Goal: Information Seeking & Learning: Learn about a topic

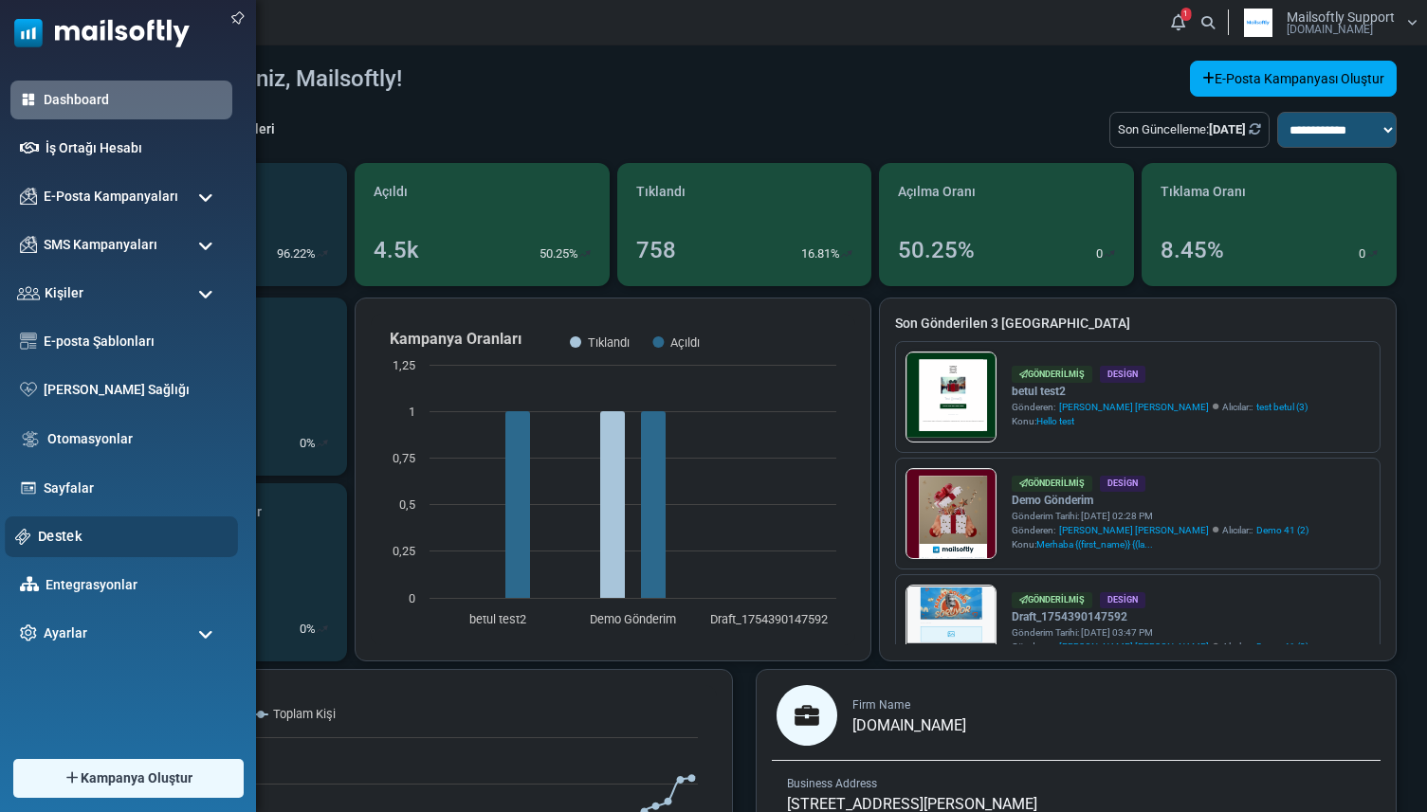
click at [79, 533] on link "Destek" at bounding box center [133, 536] width 190 height 21
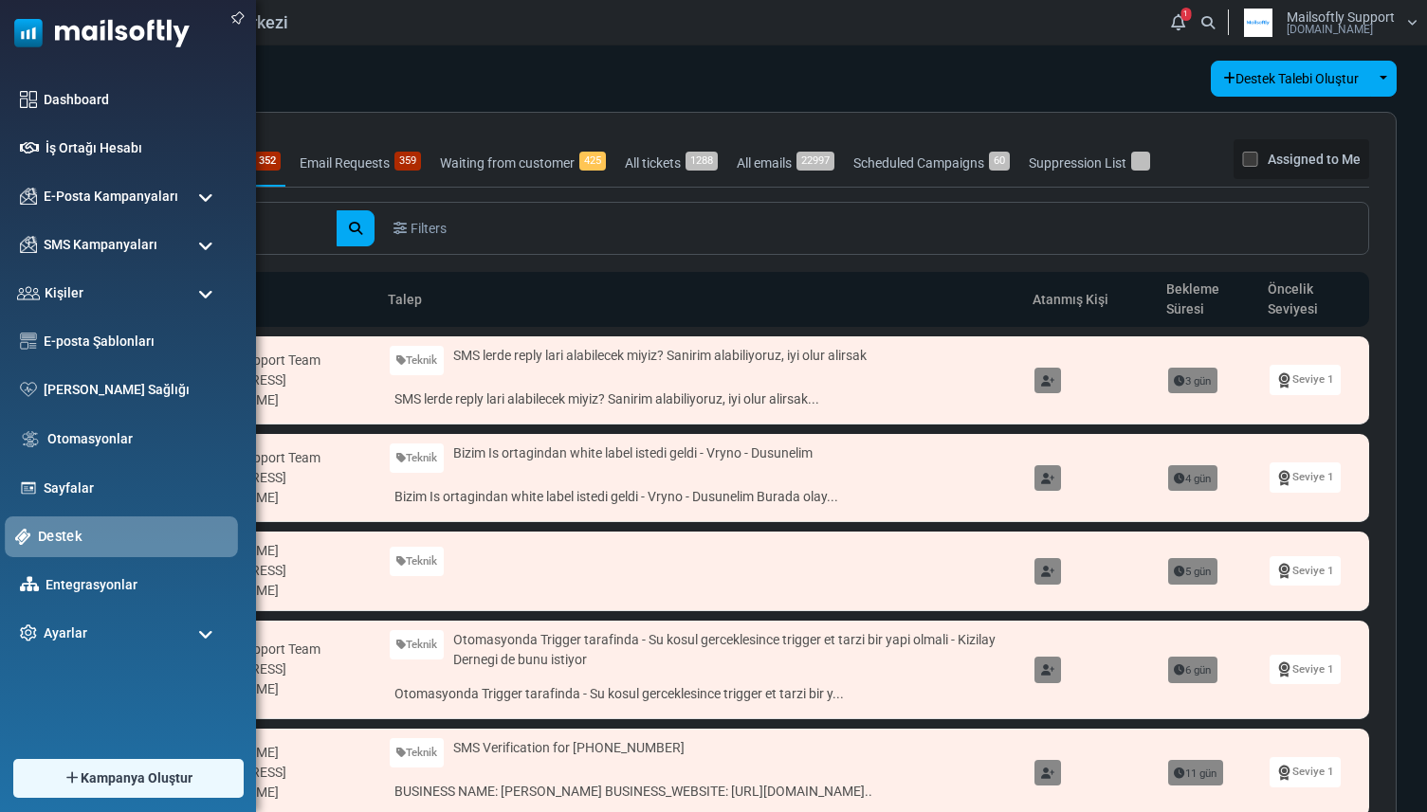
click at [47, 528] on link "Destek" at bounding box center [133, 536] width 190 height 21
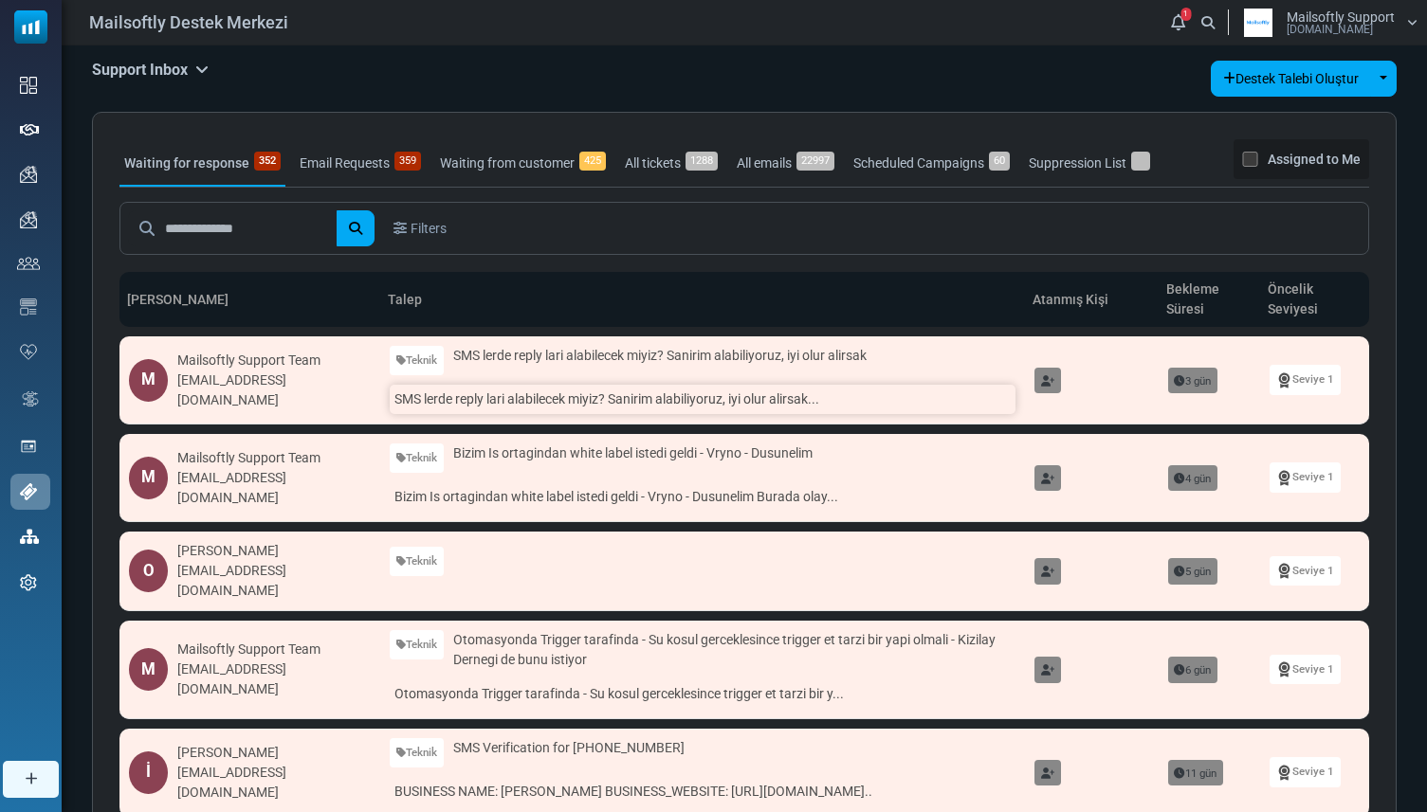
click at [416, 404] on link "SMS lerde reply lari alabilecek miyiz? Sanirim alabiliyoruz, iyi olur alirsak..." at bounding box center [703, 399] width 626 height 29
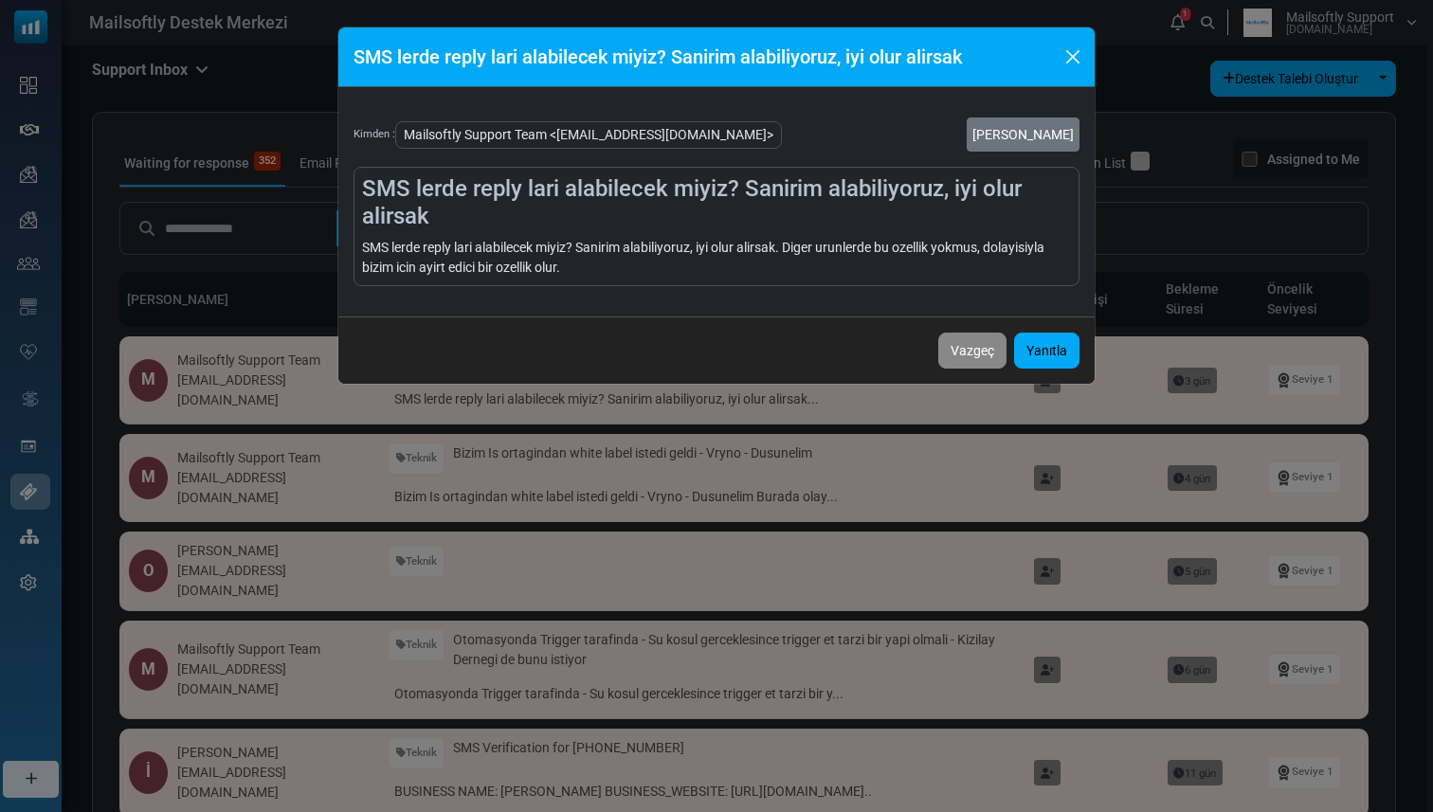
click at [328, 419] on div "SMS lerde reply lari alabilecek miyiz? Sanirim alabiliyoruz, iyi olur alirsak K…" at bounding box center [716, 406] width 1433 height 812
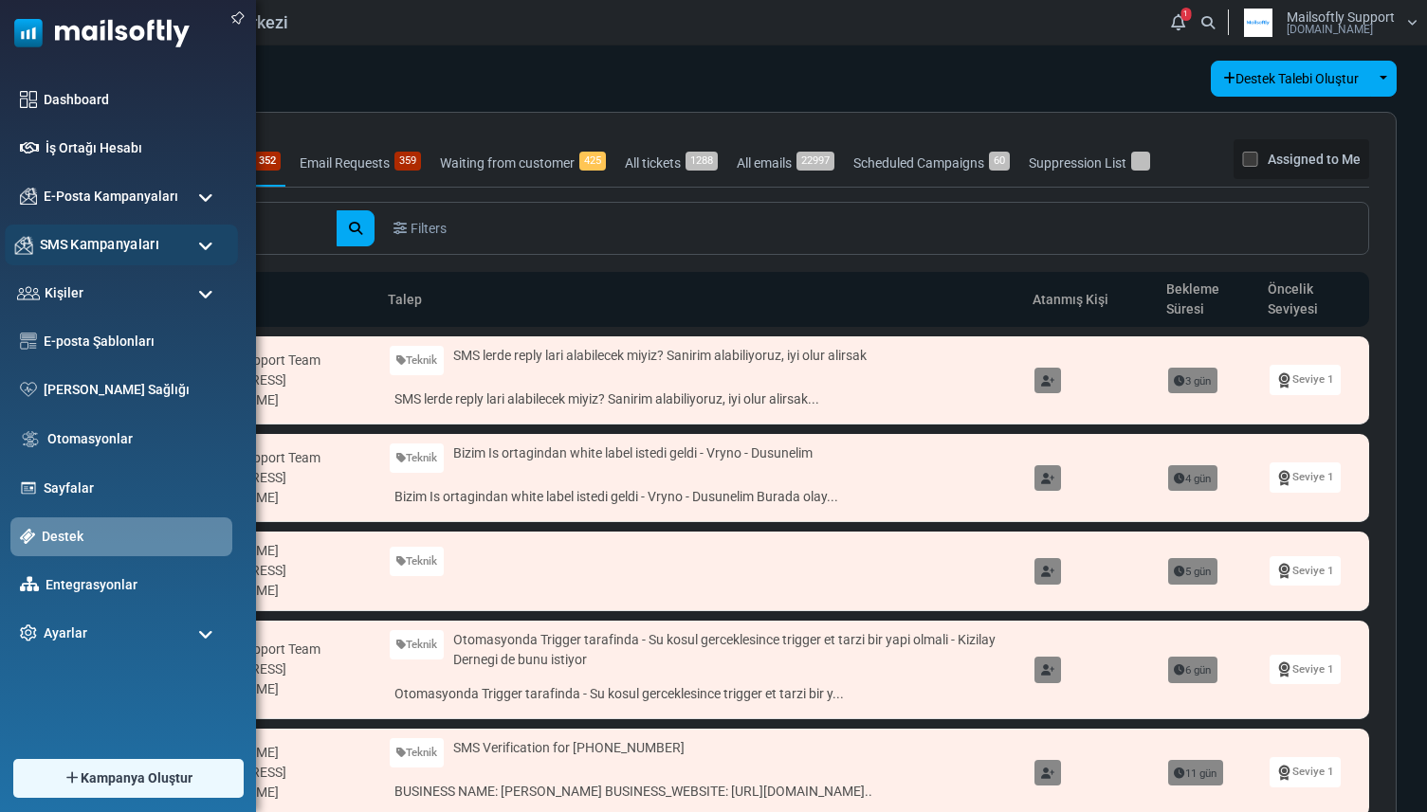
click at [97, 245] on span "SMS Kampanyaları" at bounding box center [99, 244] width 119 height 21
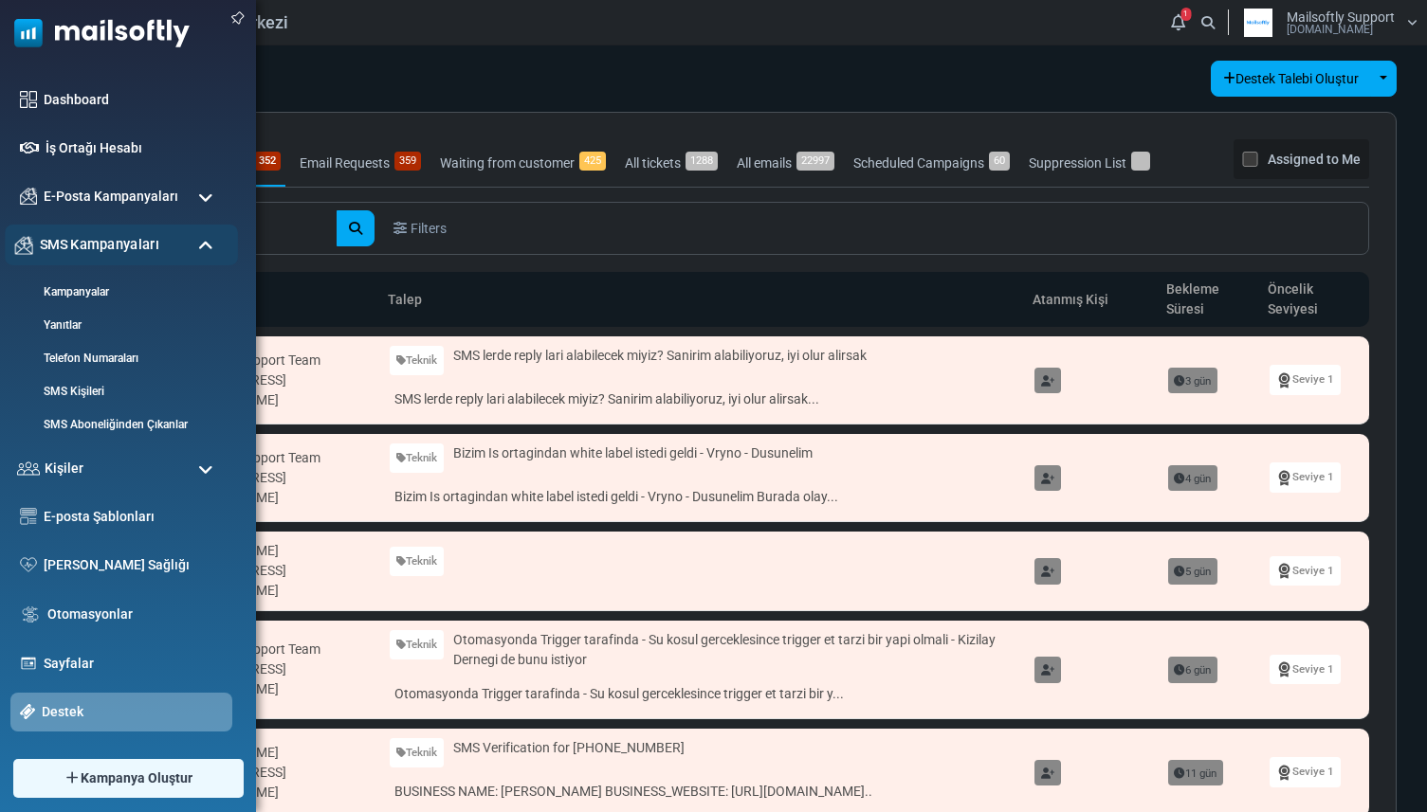
click at [107, 253] on span "SMS Kampanyaları" at bounding box center [99, 244] width 119 height 21
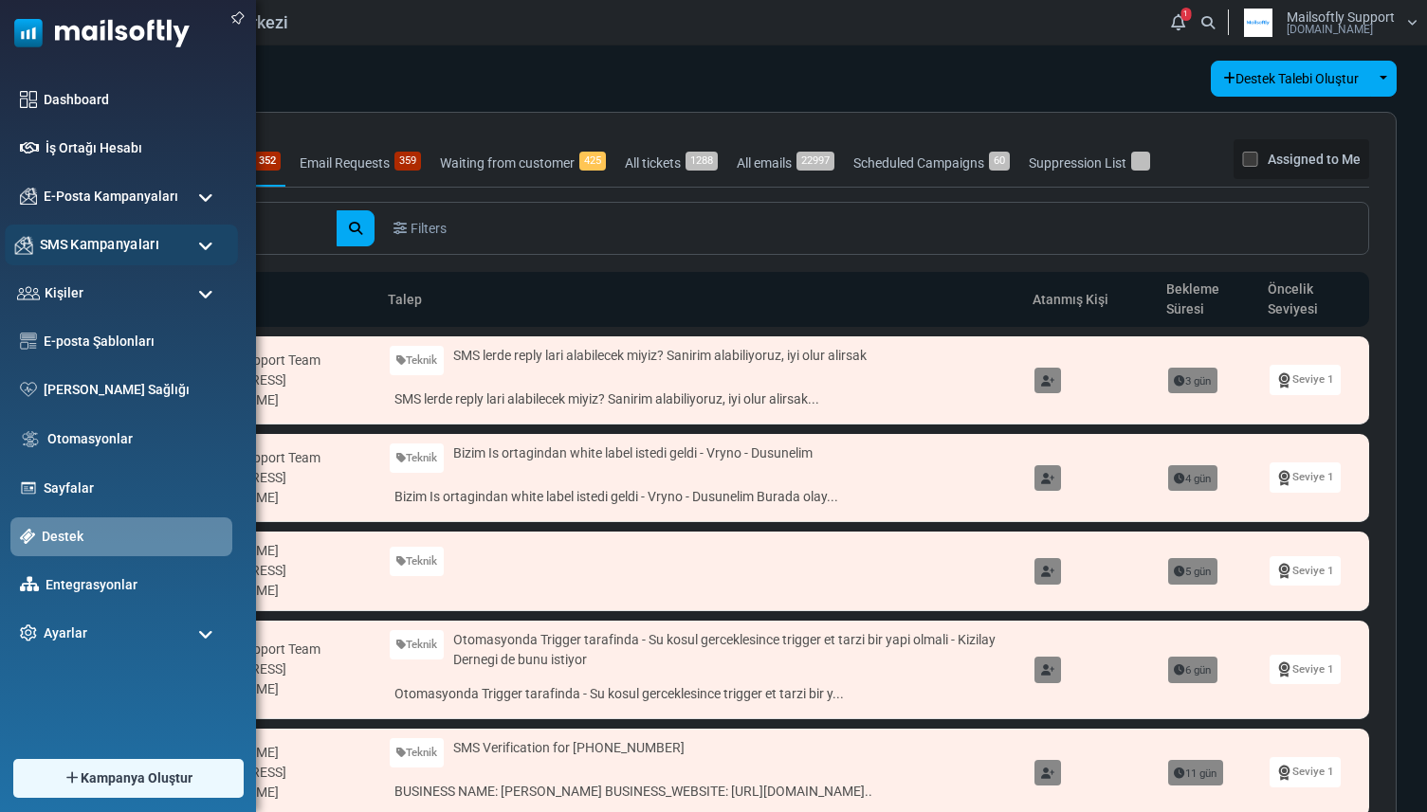
click at [107, 253] on span "SMS Kampanyaları" at bounding box center [99, 244] width 119 height 21
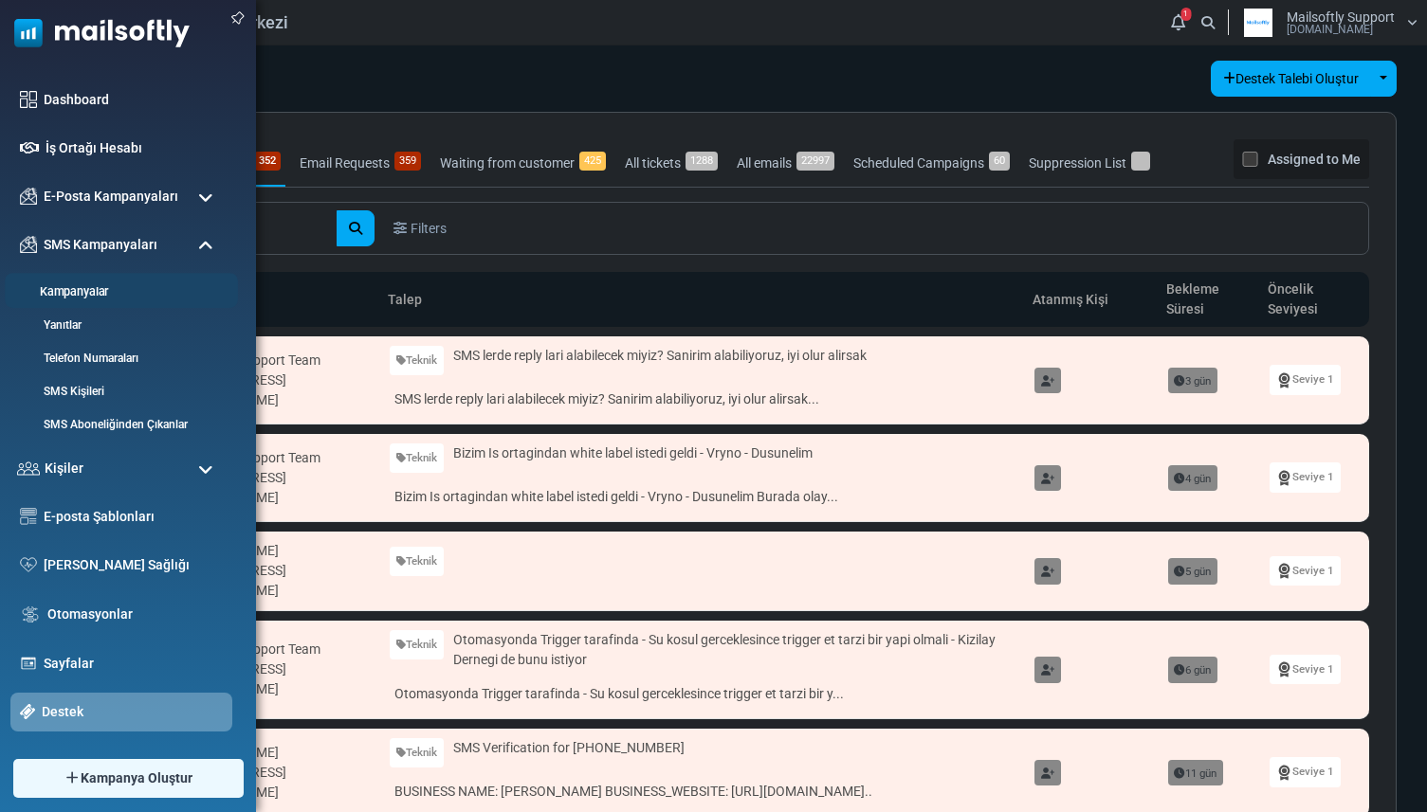
click at [93, 289] on link "Kampanyalar" at bounding box center [118, 292] width 227 height 18
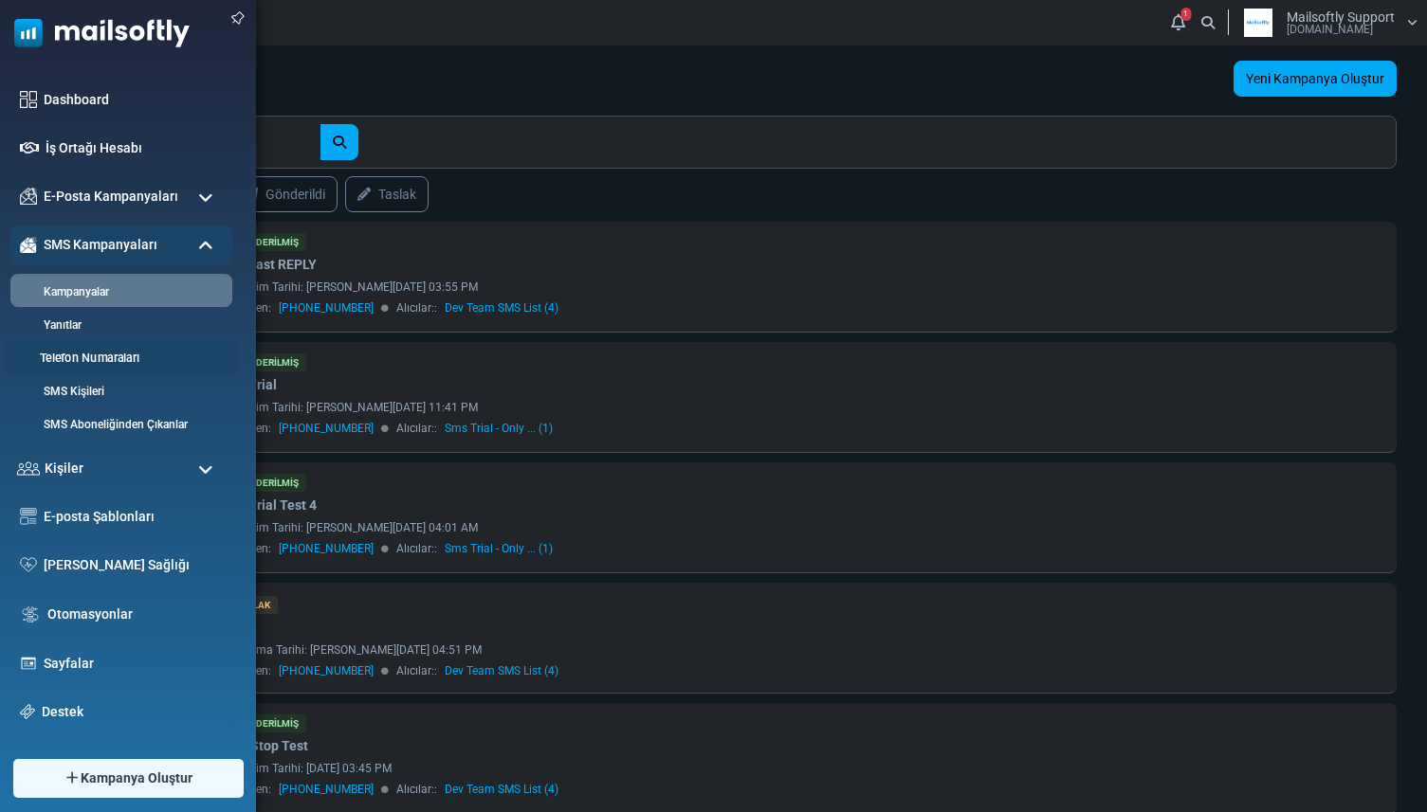
click at [79, 354] on link "Telefon Numaraları" at bounding box center [118, 359] width 227 height 18
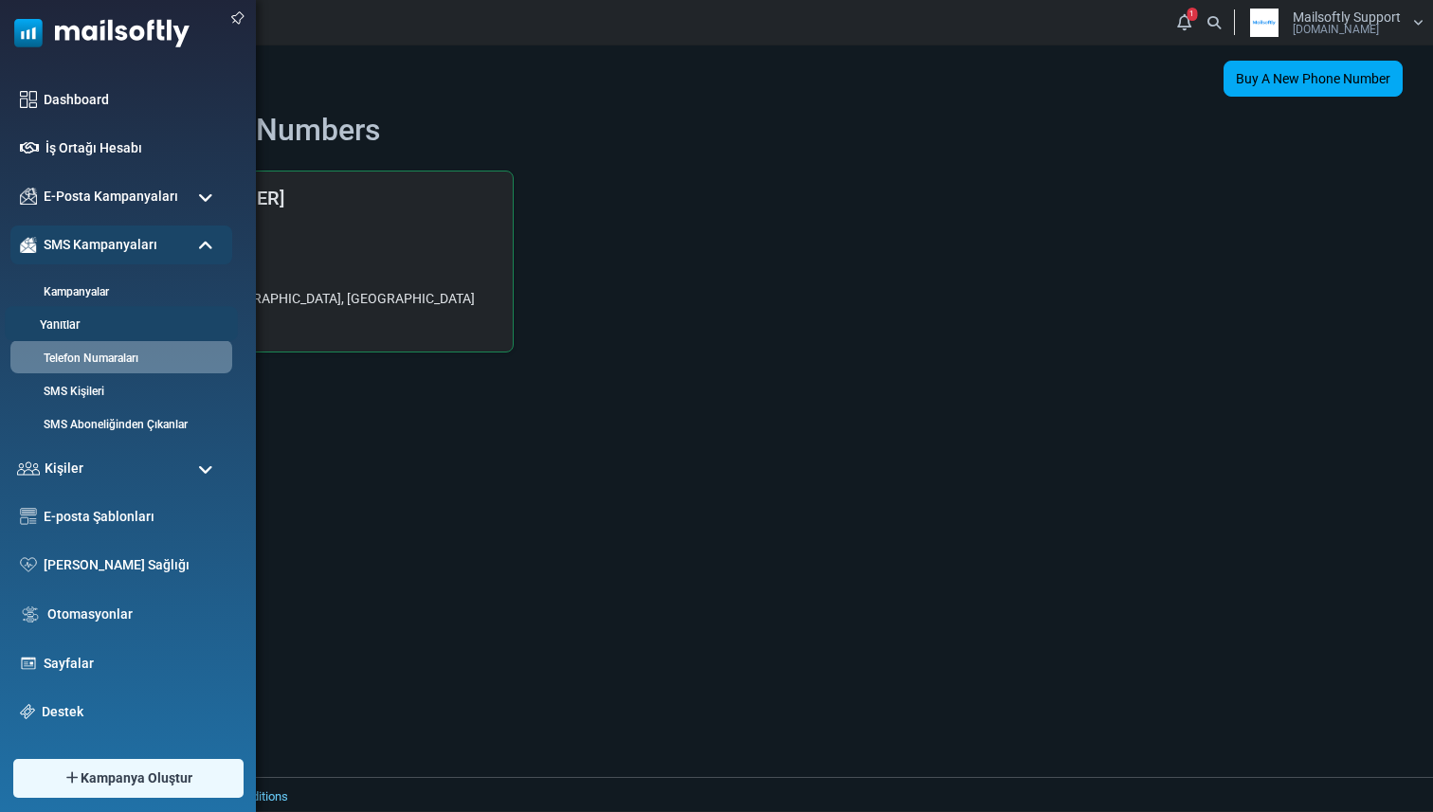
click at [60, 317] on link "Yanıtlar" at bounding box center [118, 326] width 227 height 18
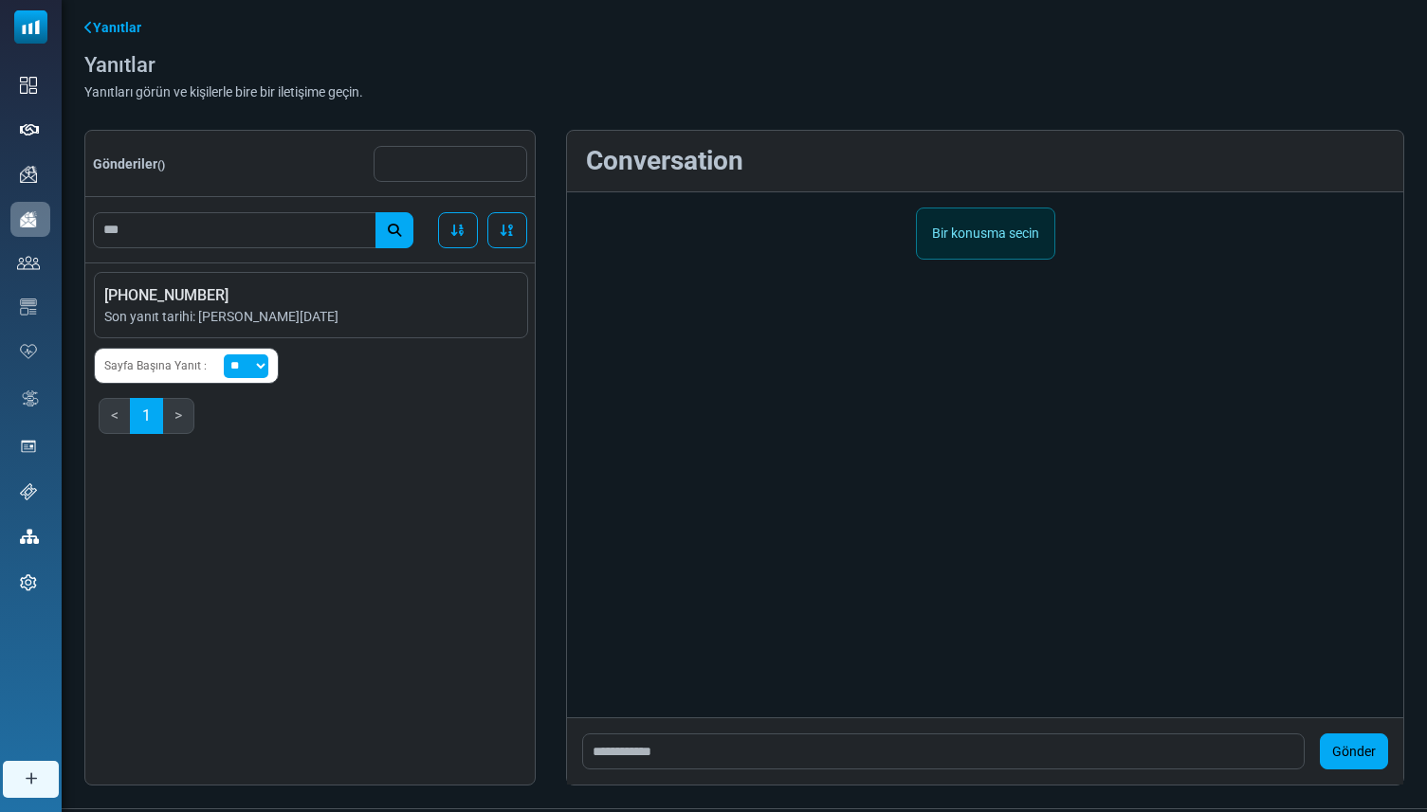
scroll to position [82, 0]
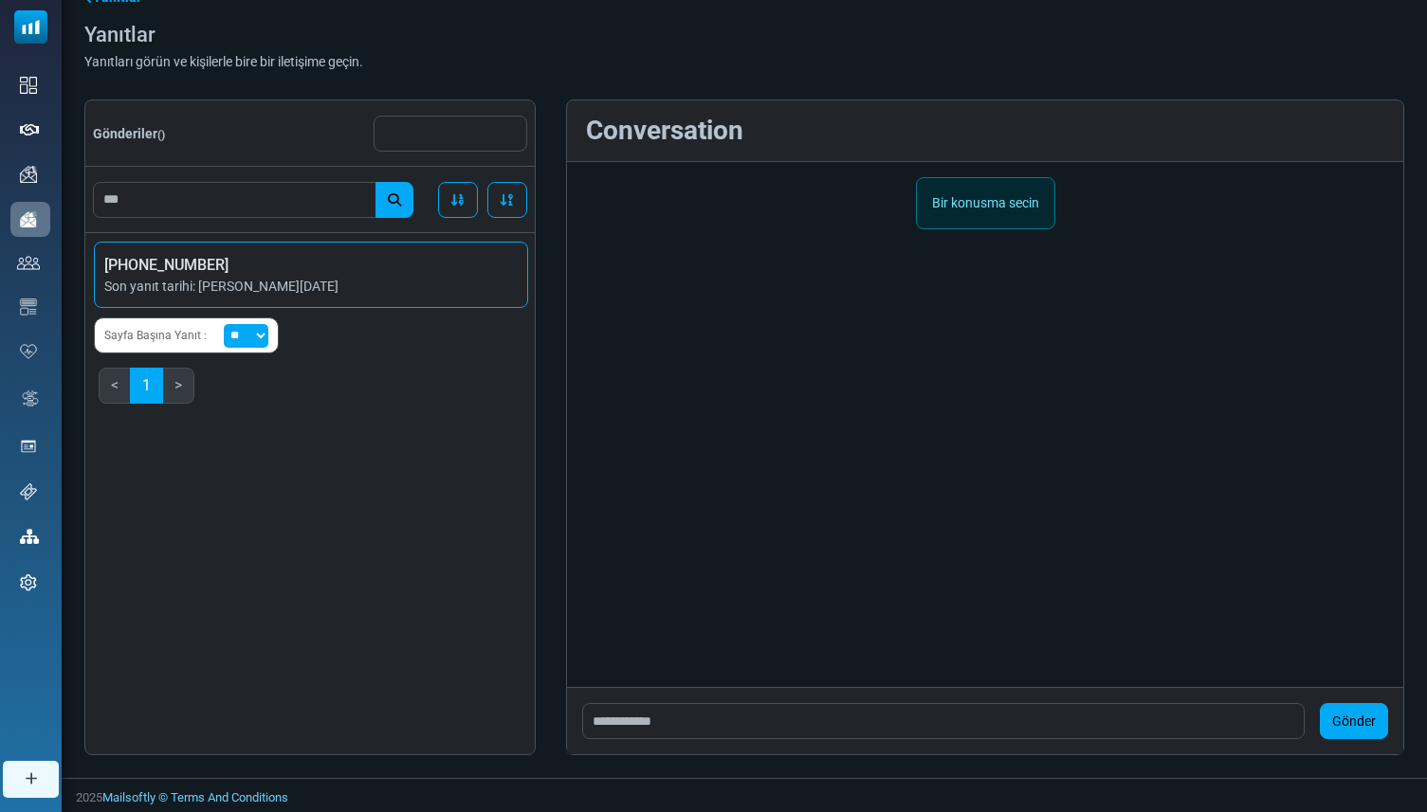
click at [369, 276] on span "+905535891496" at bounding box center [310, 265] width 413 height 23
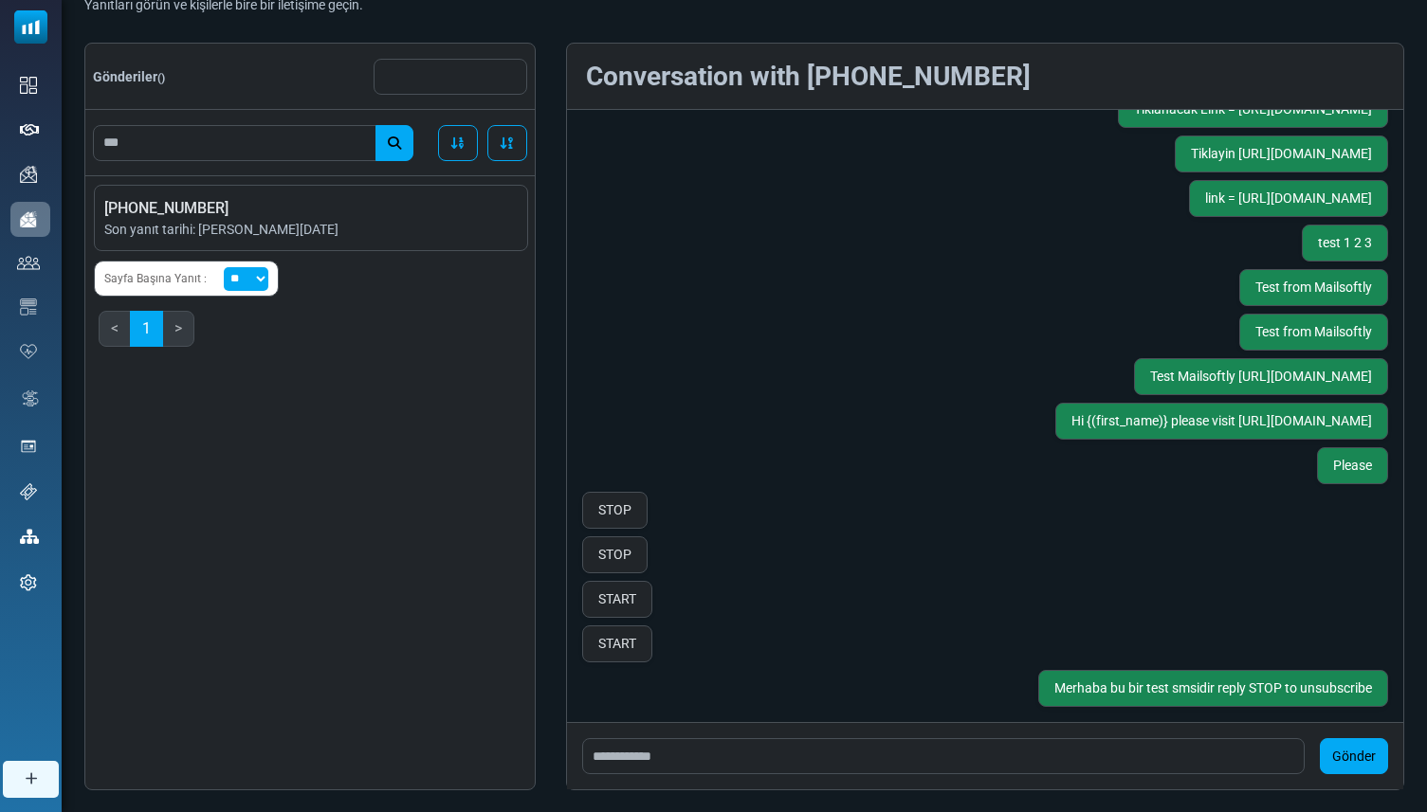
scroll to position [173, 0]
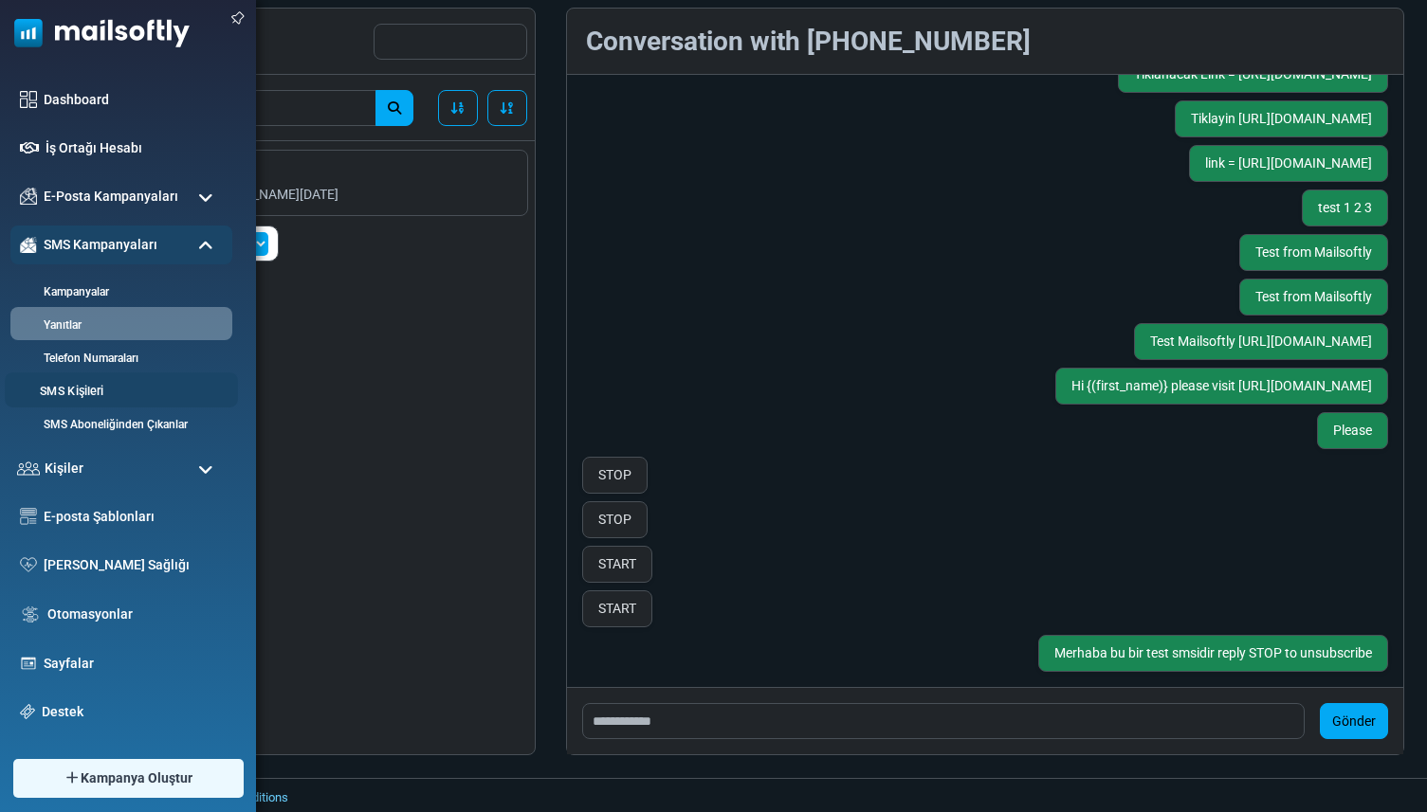
click at [92, 396] on link "SMS Kişileri" at bounding box center [118, 392] width 227 height 18
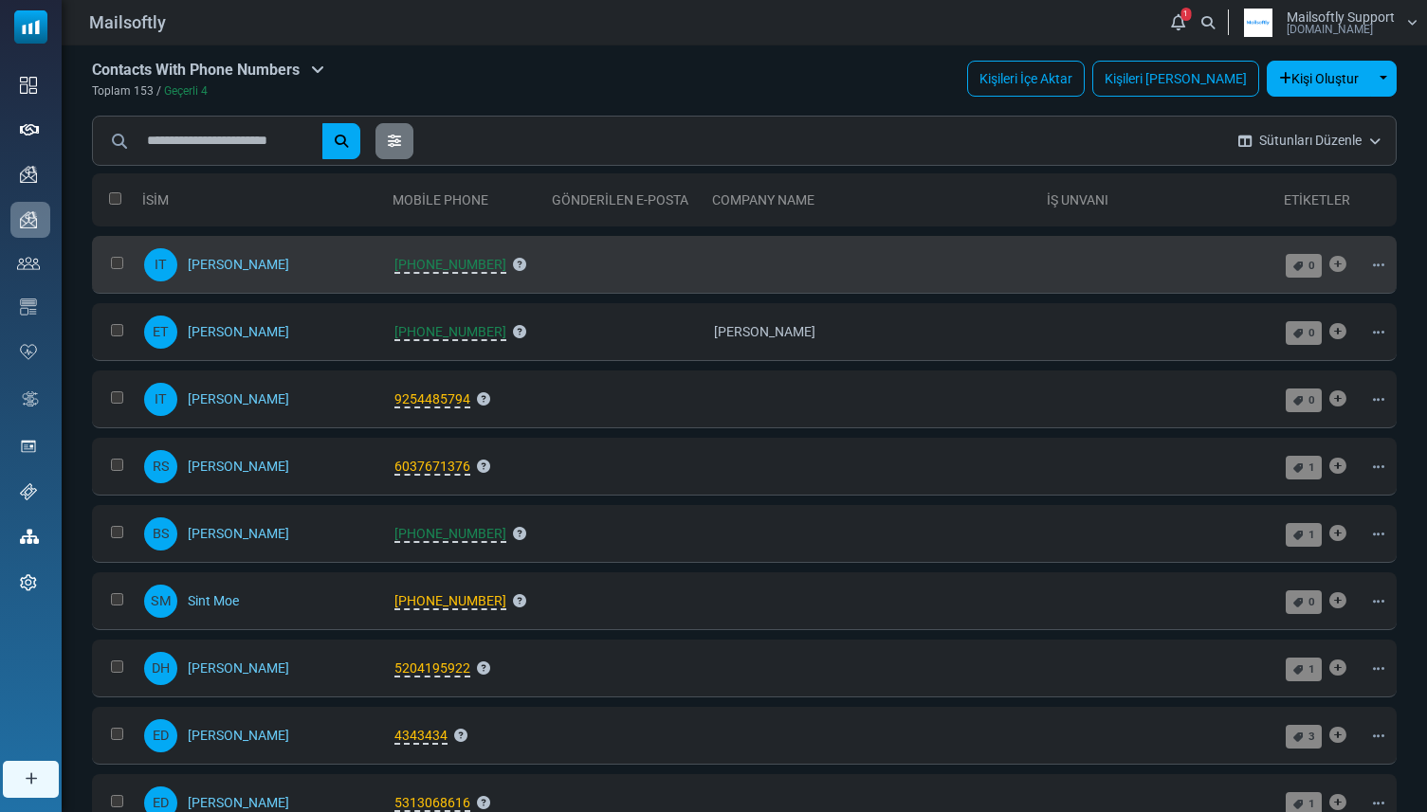
click at [1373, 261] on icon at bounding box center [1378, 265] width 11 height 13
click at [1244, 312] on icon at bounding box center [1247, 309] width 13 height 13
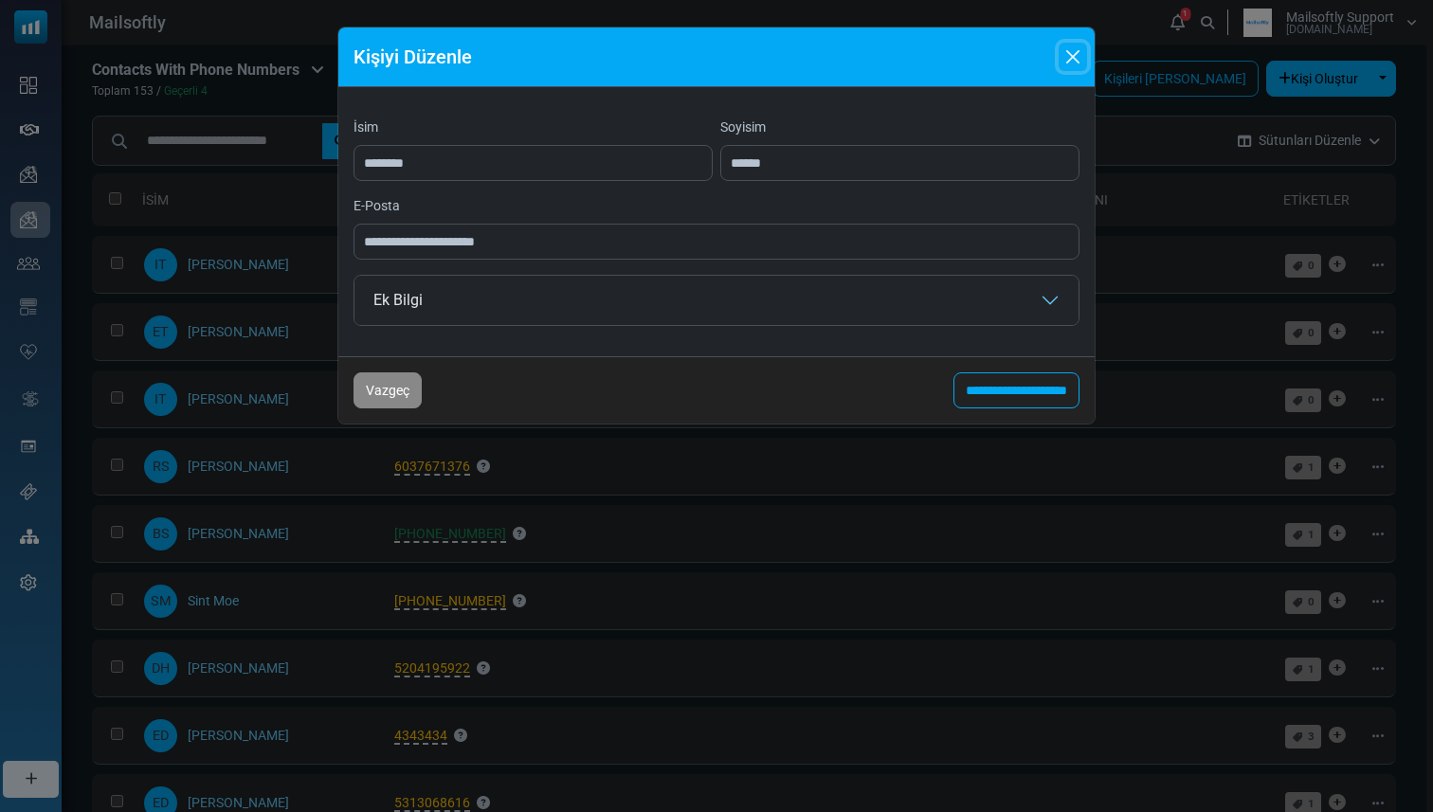
click at [1065, 59] on button "Close" at bounding box center [1073, 57] width 28 height 28
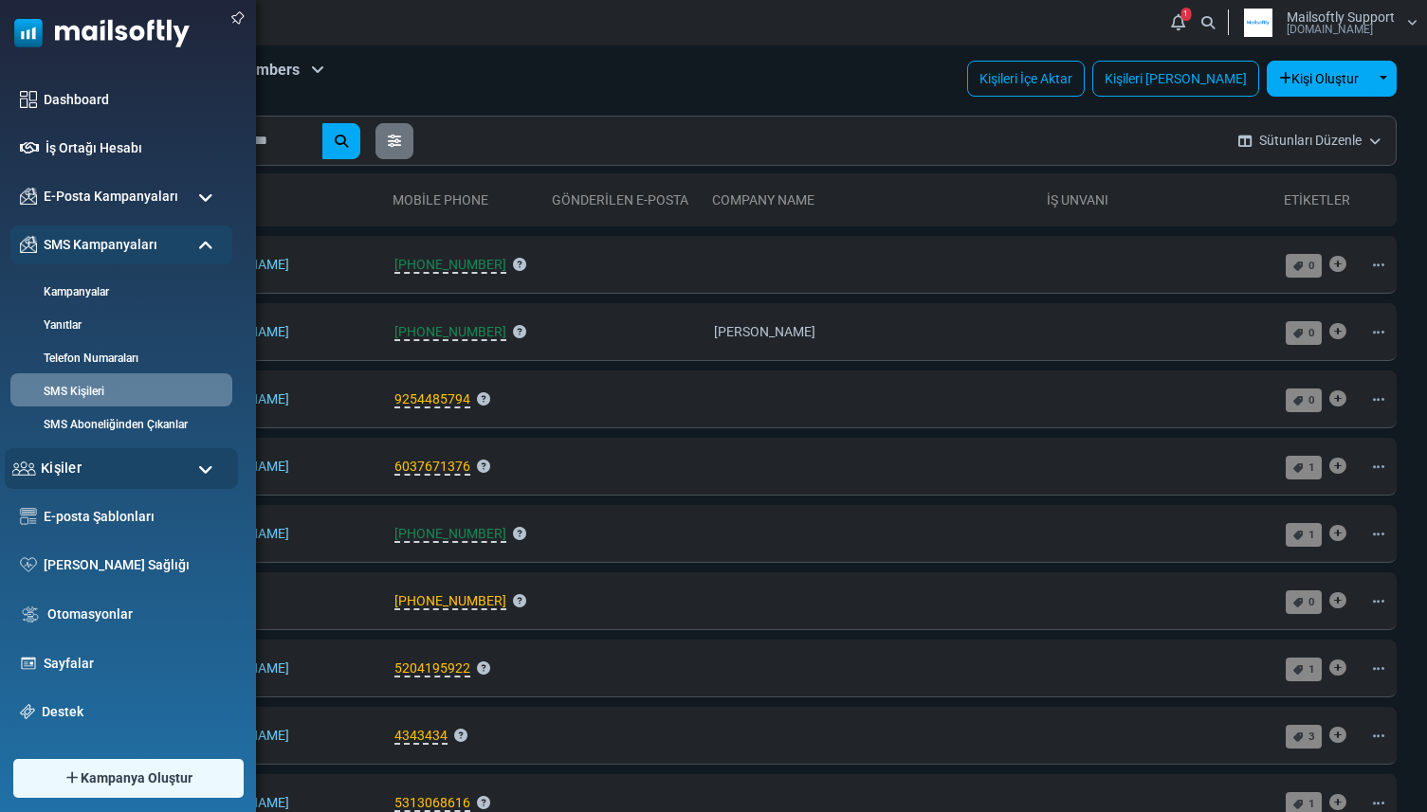
click at [62, 468] on span "Kişiler" at bounding box center [61, 468] width 41 height 21
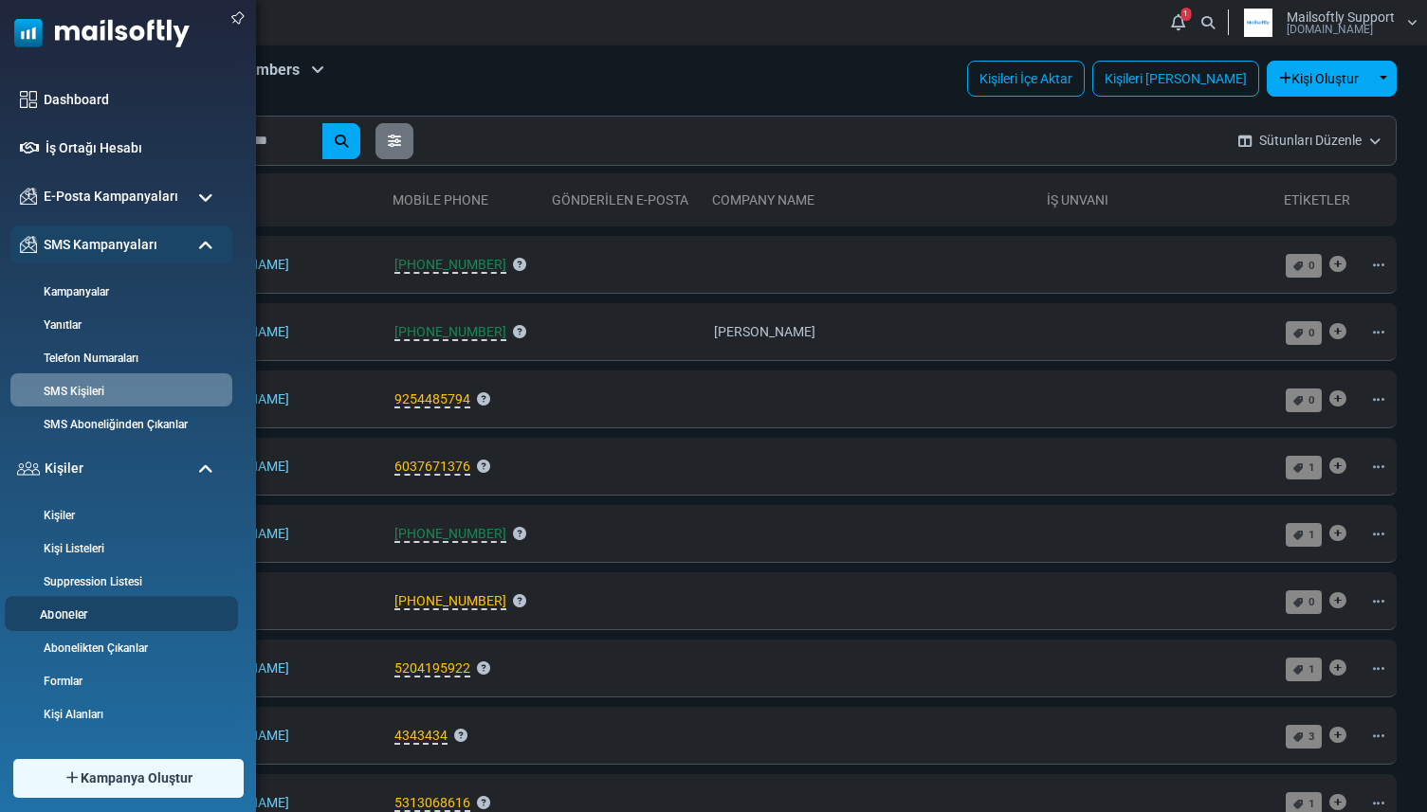
scroll to position [53, 0]
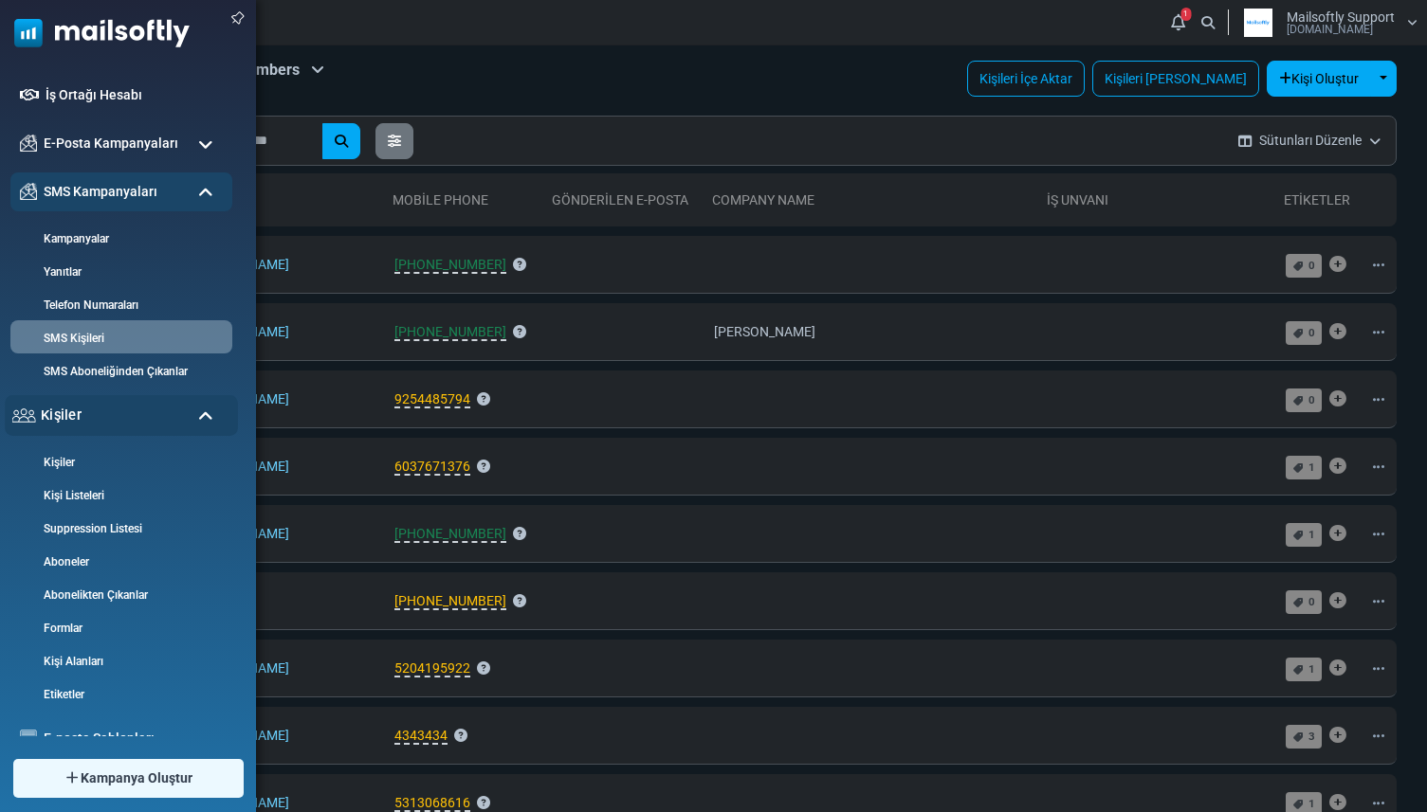
click at [163, 414] on div "Kişiler" at bounding box center [121, 415] width 233 height 41
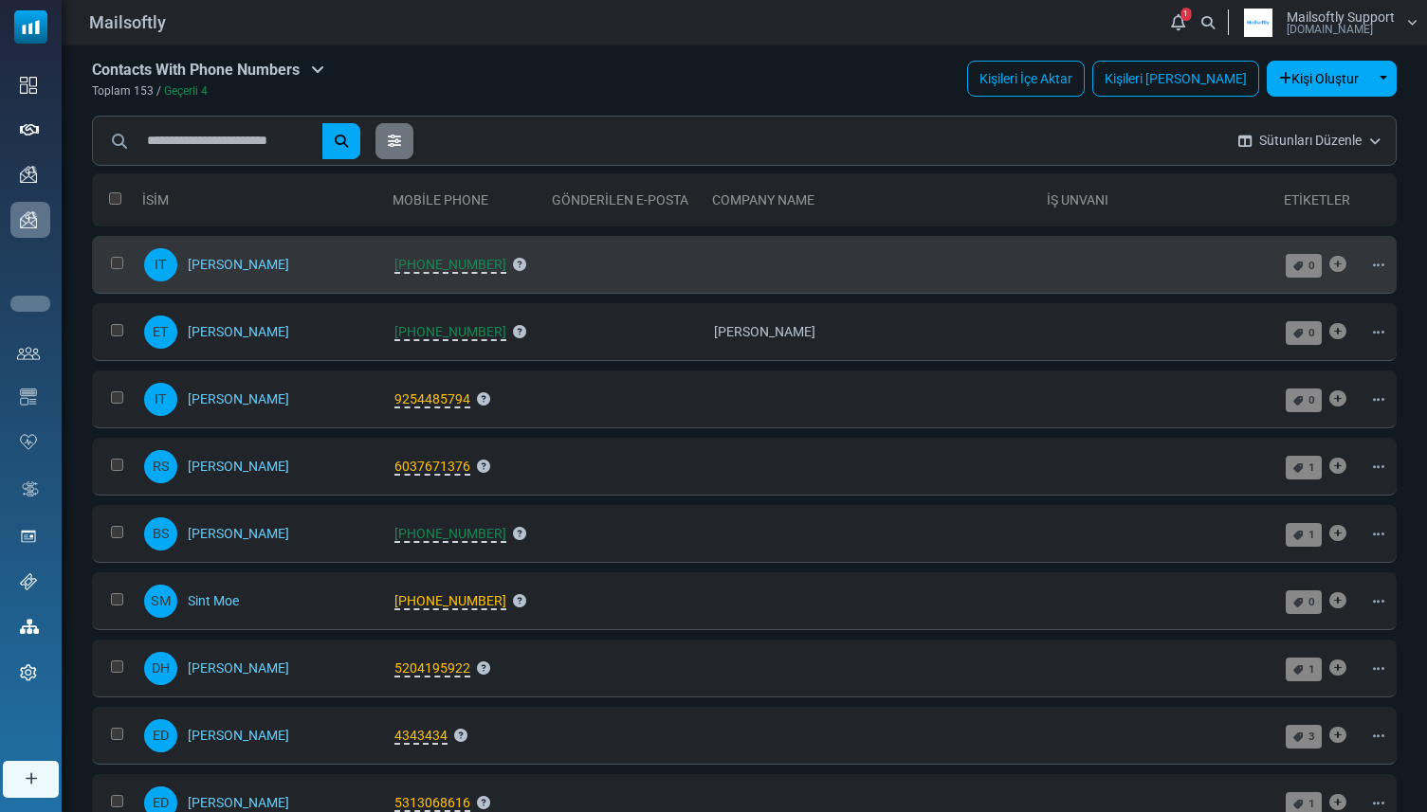
scroll to position [0, 0]
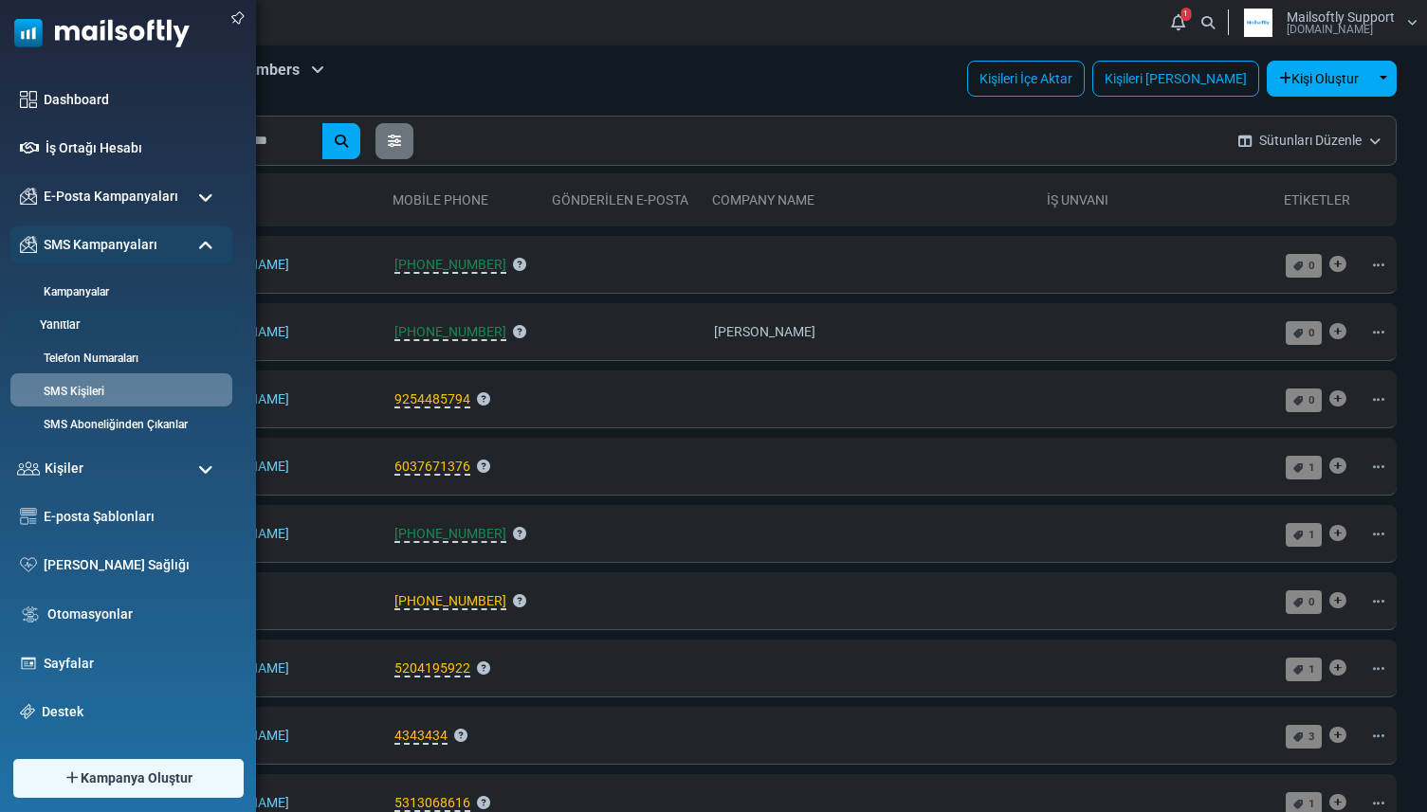
click at [75, 326] on link "Yanıtlar" at bounding box center [118, 326] width 227 height 18
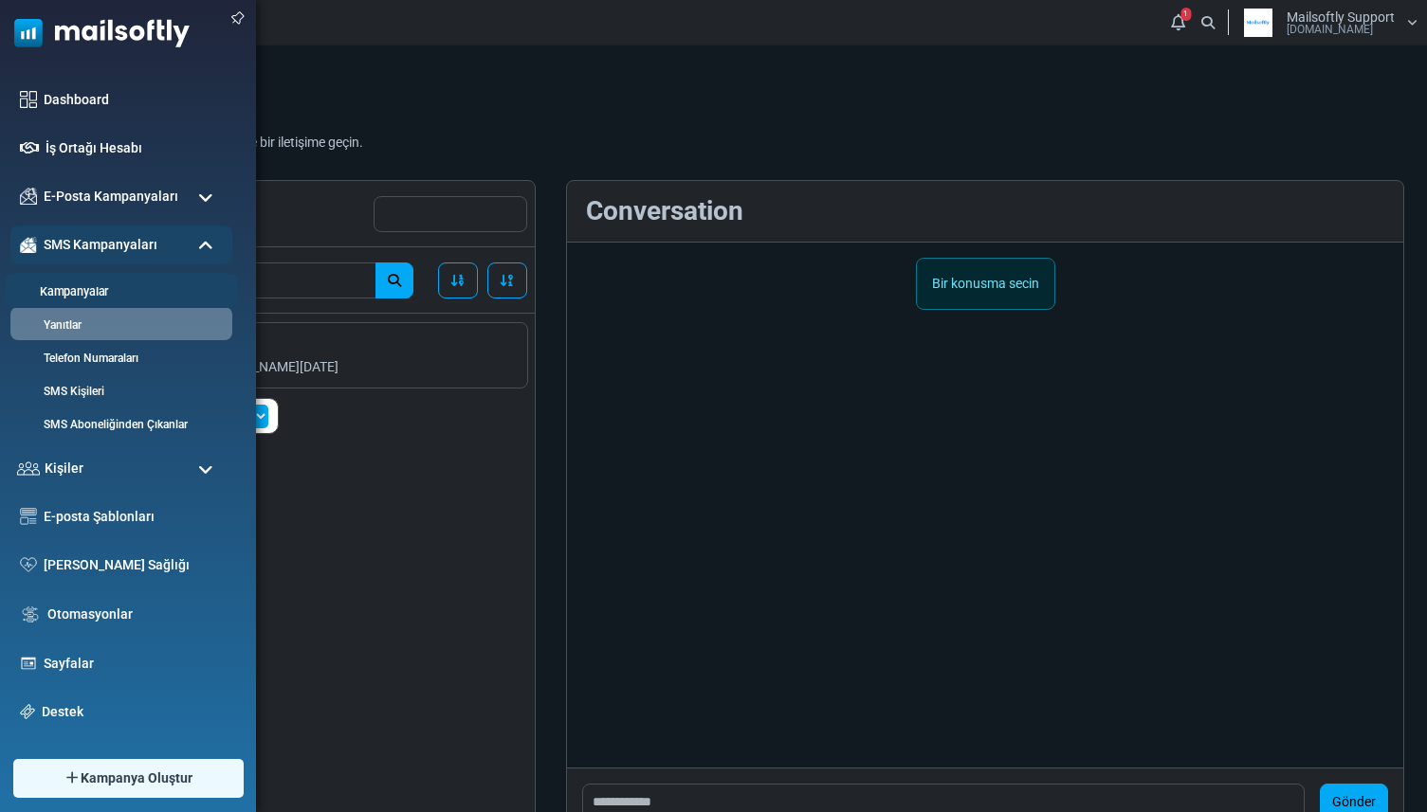
click at [70, 290] on link "Kampanyalar" at bounding box center [118, 292] width 227 height 18
